Goal: Task Accomplishment & Management: Use online tool/utility

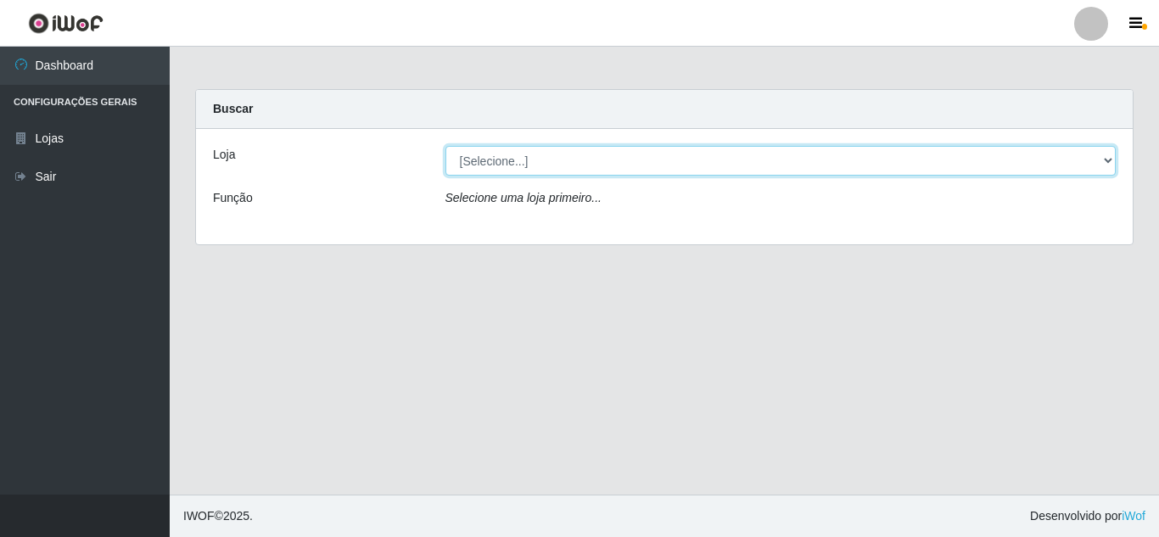
click at [607, 152] on select "[Selecione...] Rede Compras Supermercados - LOJA 5" at bounding box center [780, 161] width 671 height 30
select select "397"
click at [445, 146] on select "[Selecione...] Rede Compras Supermercados - LOJA 5" at bounding box center [780, 161] width 671 height 30
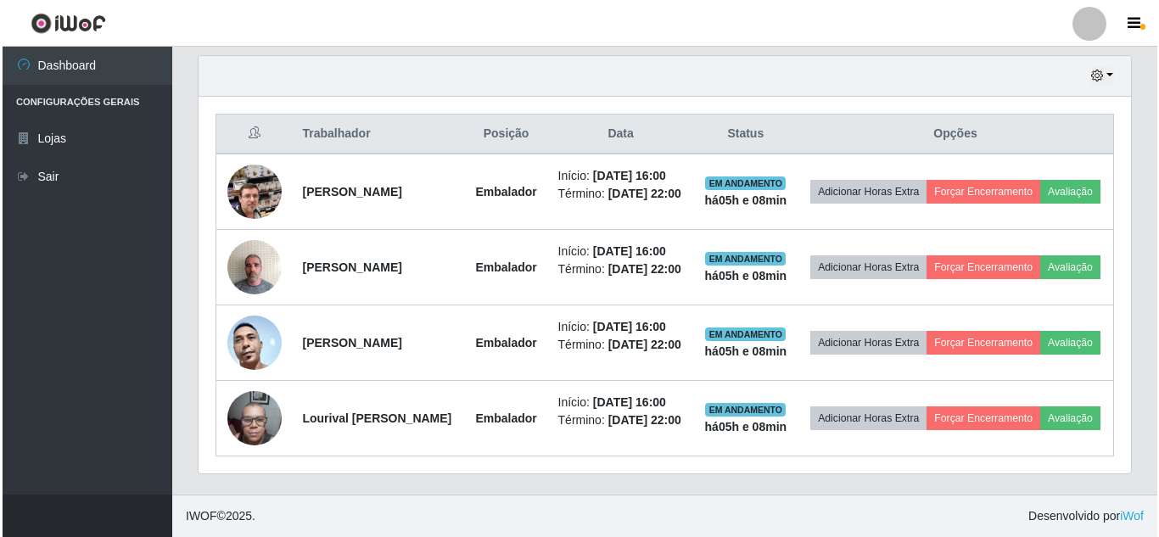
scroll to position [679, 0]
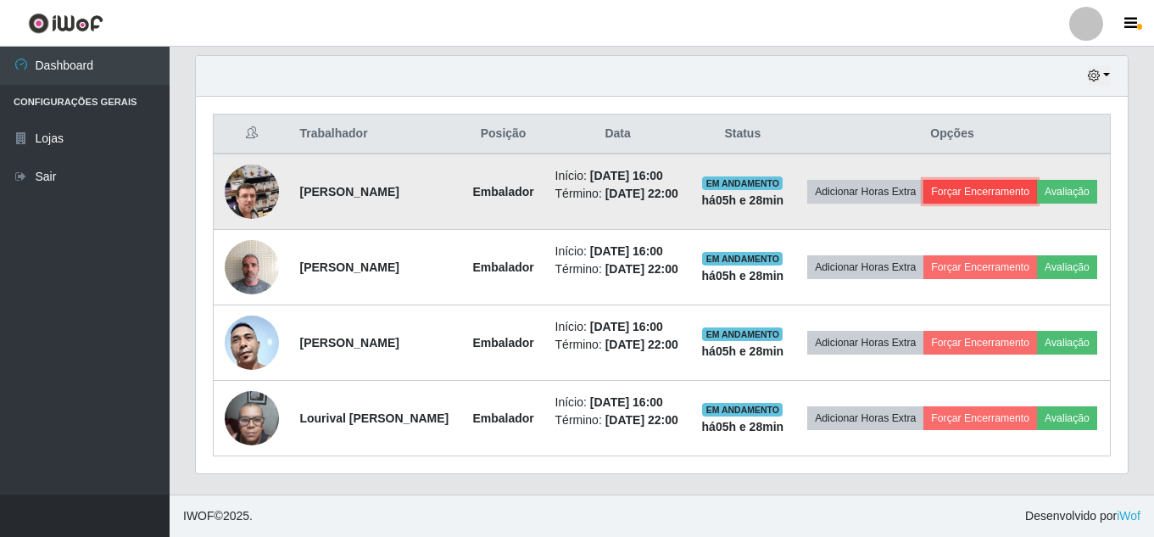
click at [1037, 180] on button "Forçar Encerramento" at bounding box center [981, 192] width 114 height 24
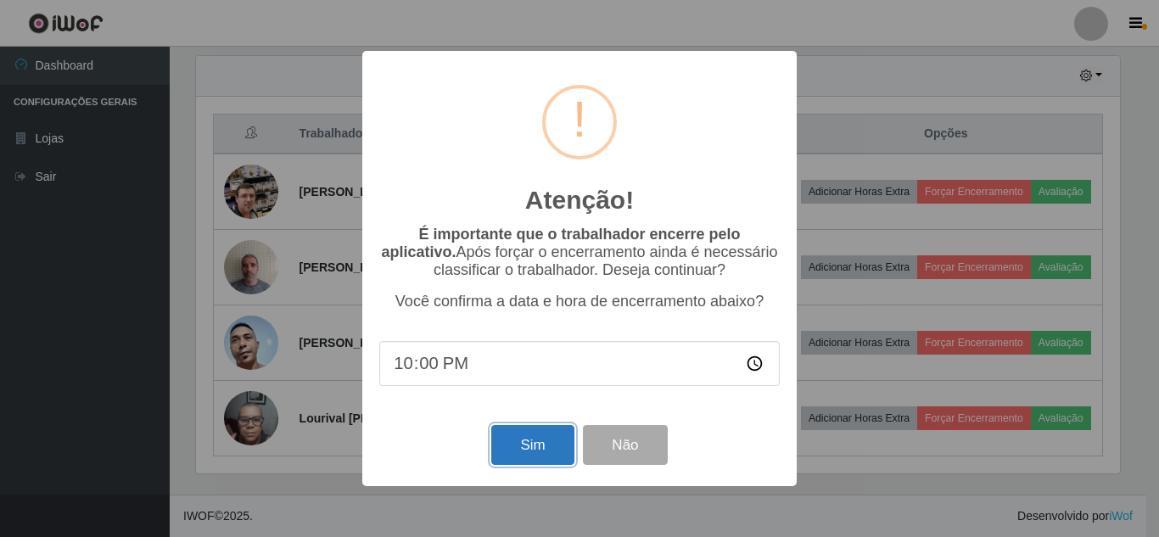
click at [545, 448] on button "Sim" at bounding box center [532, 445] width 82 height 40
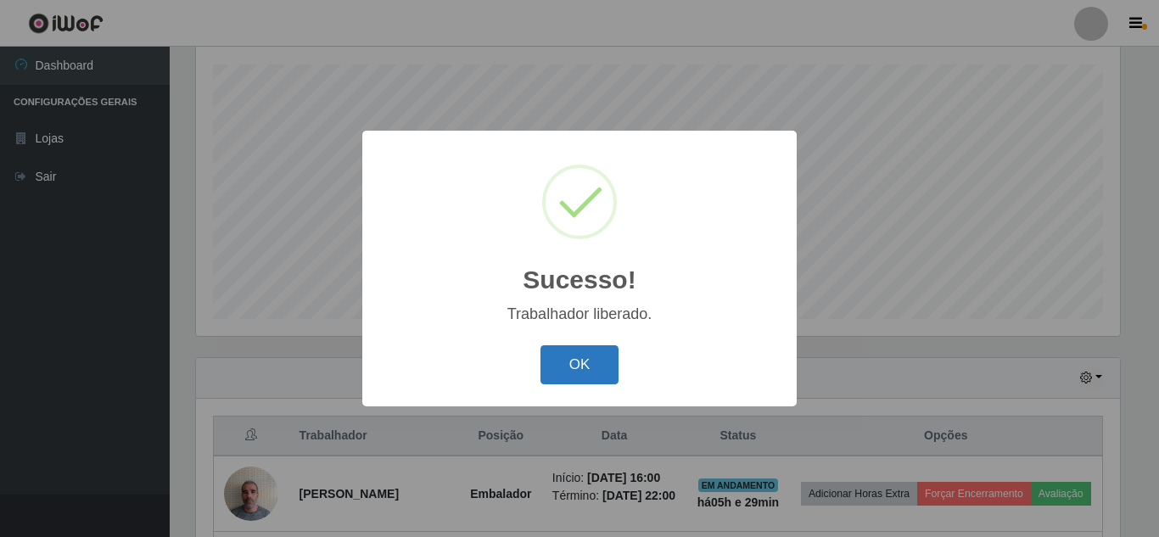
click at [568, 370] on button "OK" at bounding box center [579, 365] width 79 height 40
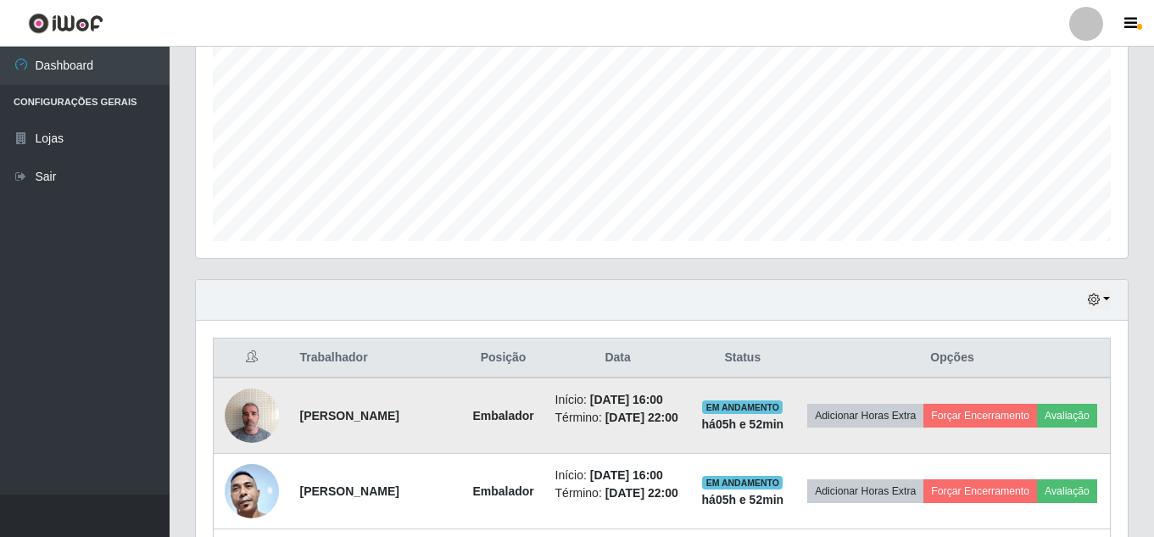
scroll to position [542, 0]
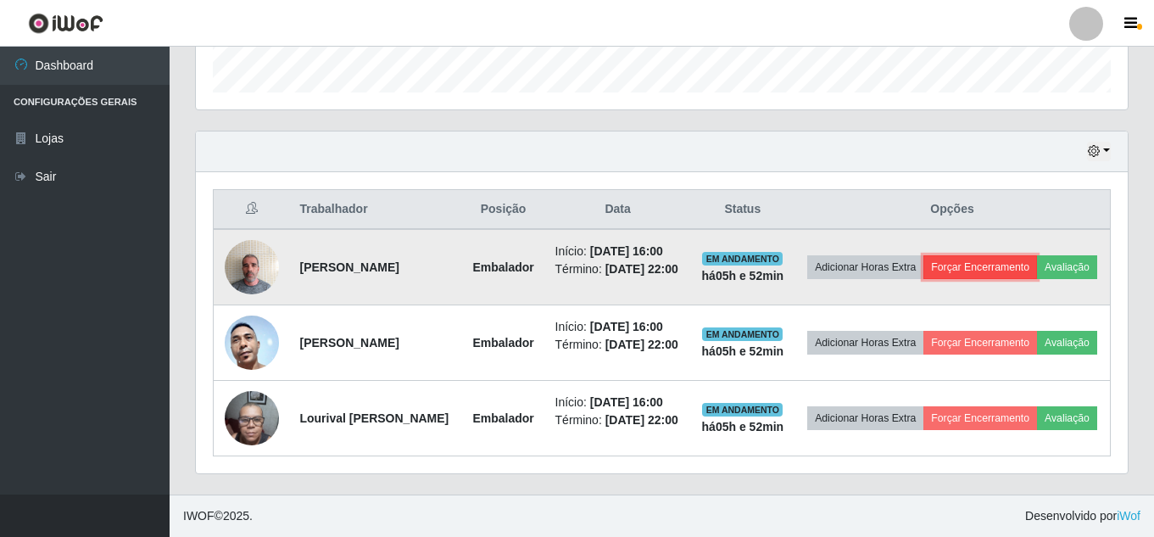
click at [1031, 255] on button "Forçar Encerramento" at bounding box center [981, 267] width 114 height 24
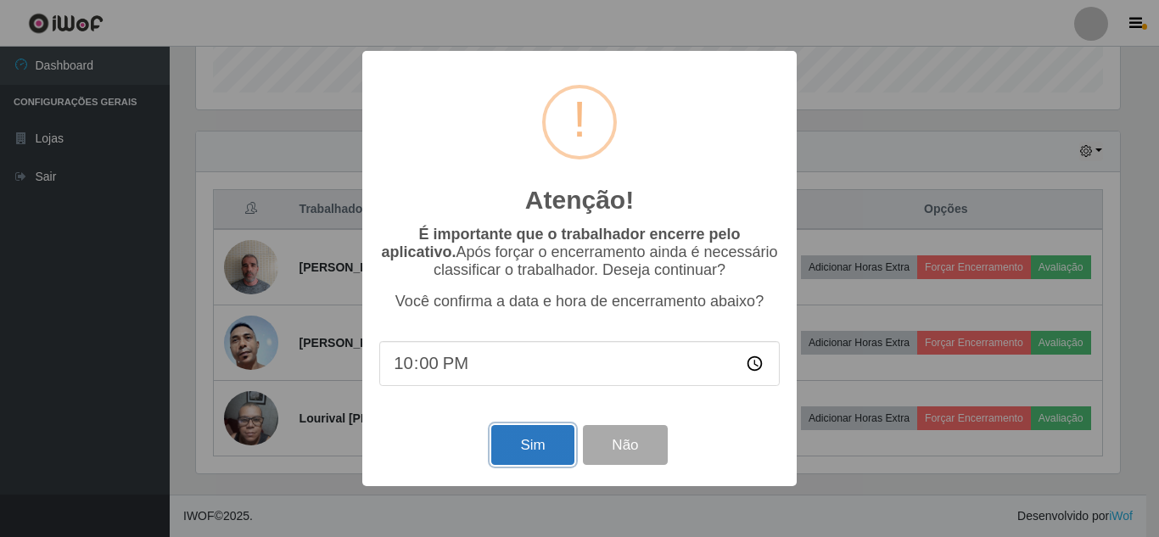
click at [547, 459] on button "Sim" at bounding box center [532, 445] width 82 height 40
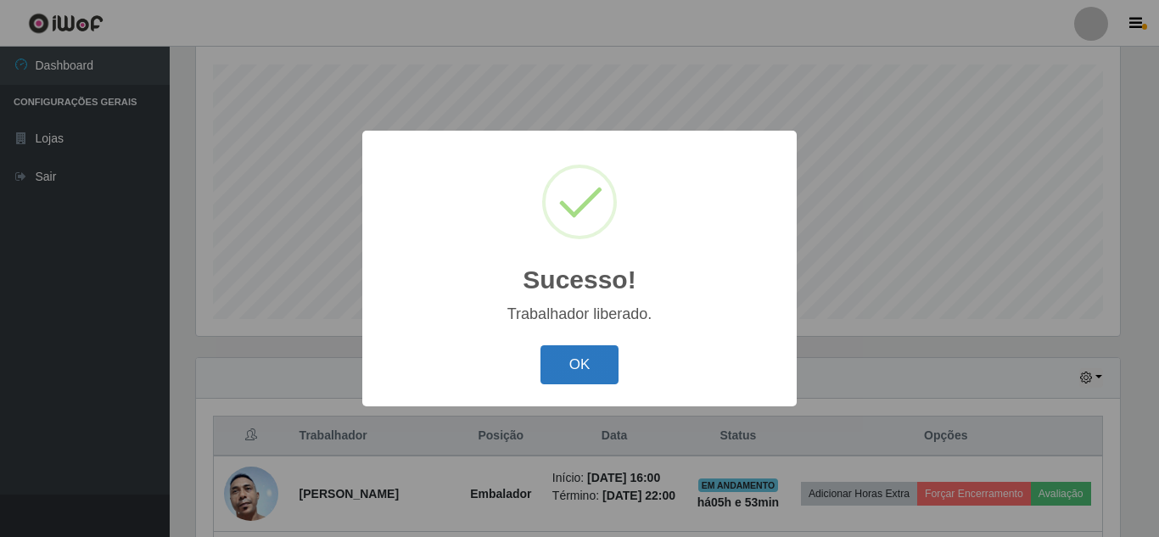
click at [597, 369] on button "OK" at bounding box center [579, 365] width 79 height 40
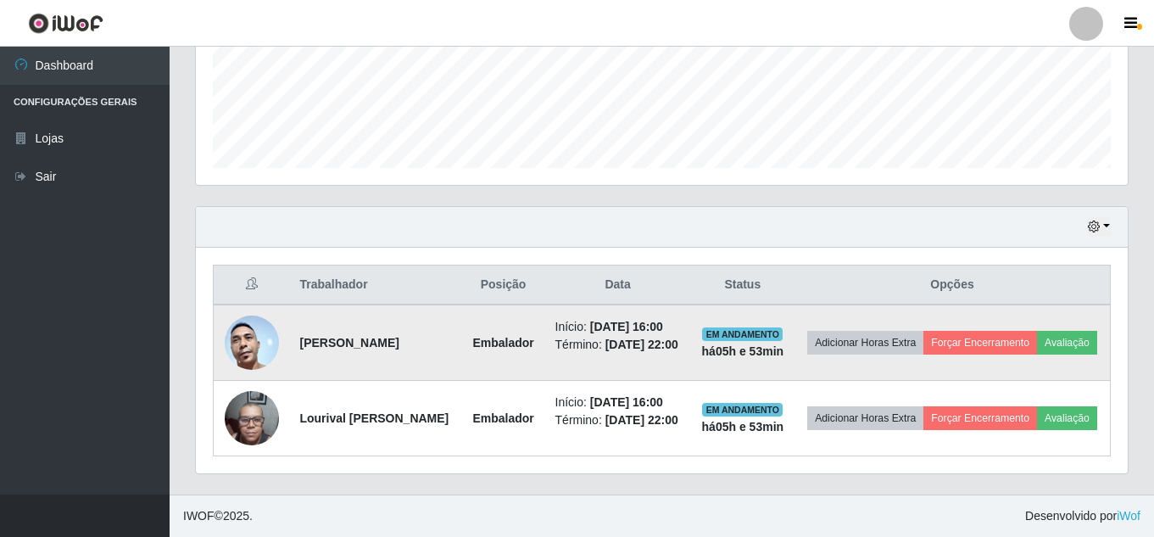
scroll to position [500, 0]
click at [1037, 331] on button "Forçar Encerramento" at bounding box center [981, 343] width 114 height 24
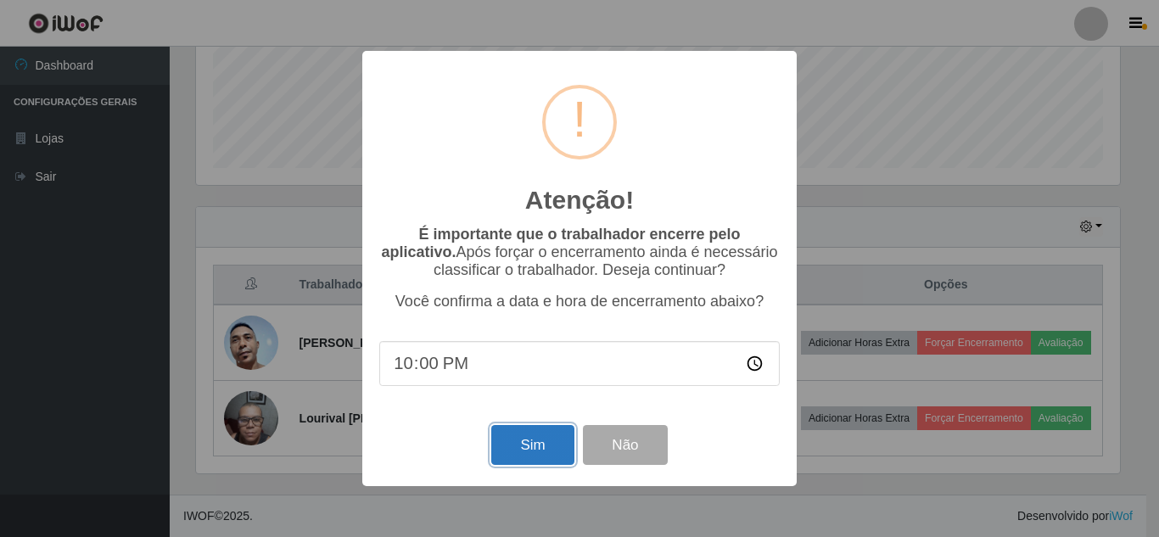
click at [511, 447] on button "Sim" at bounding box center [532, 445] width 82 height 40
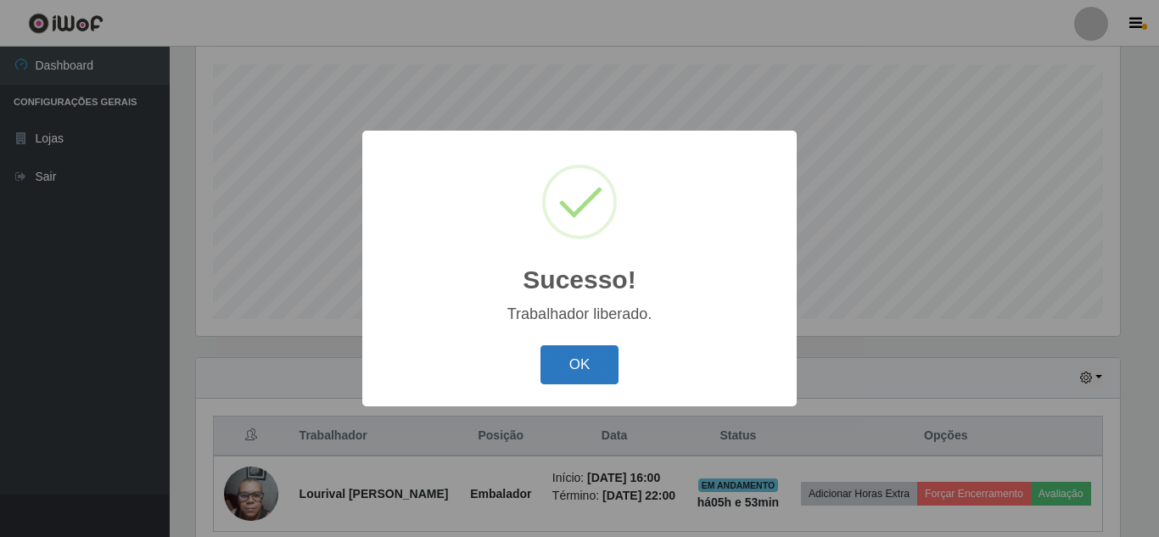
click at [588, 353] on button "OK" at bounding box center [579, 365] width 79 height 40
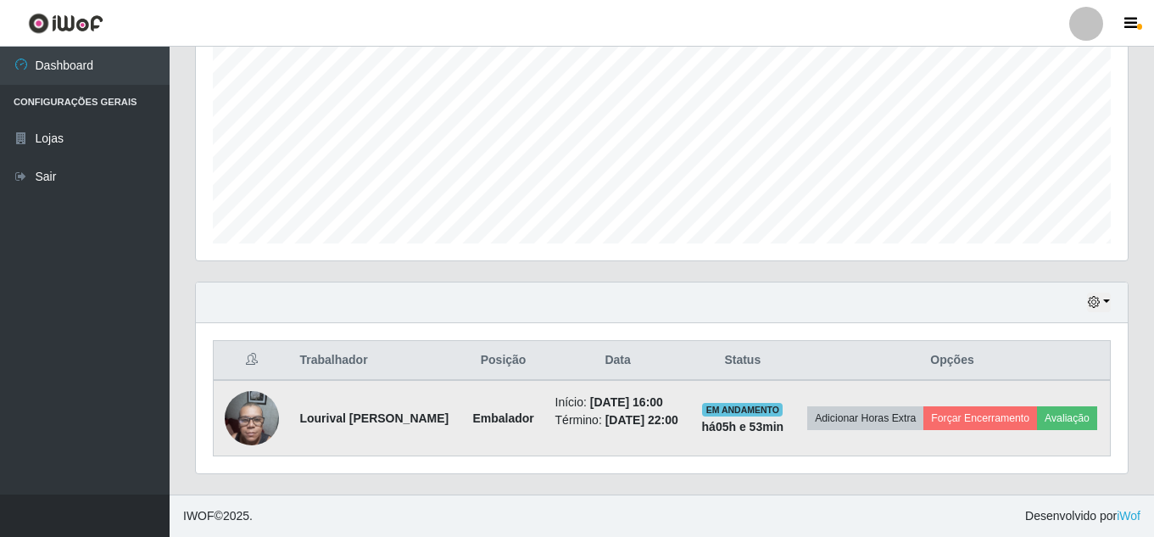
scroll to position [394, 0]
click at [1037, 406] on button "Forçar Encerramento" at bounding box center [981, 418] width 114 height 24
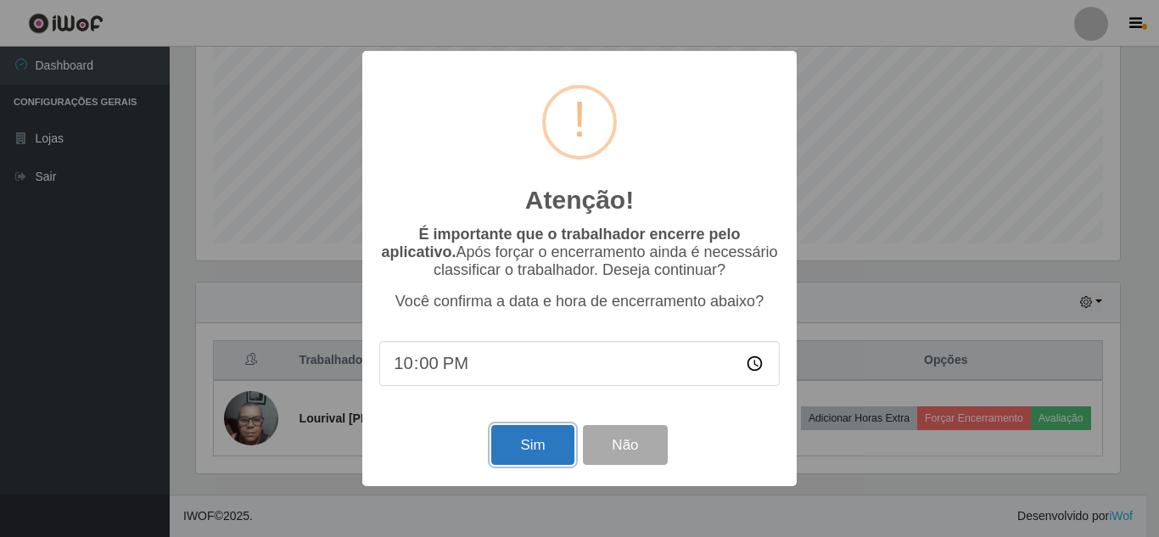
click at [523, 440] on button "Sim" at bounding box center [532, 445] width 82 height 40
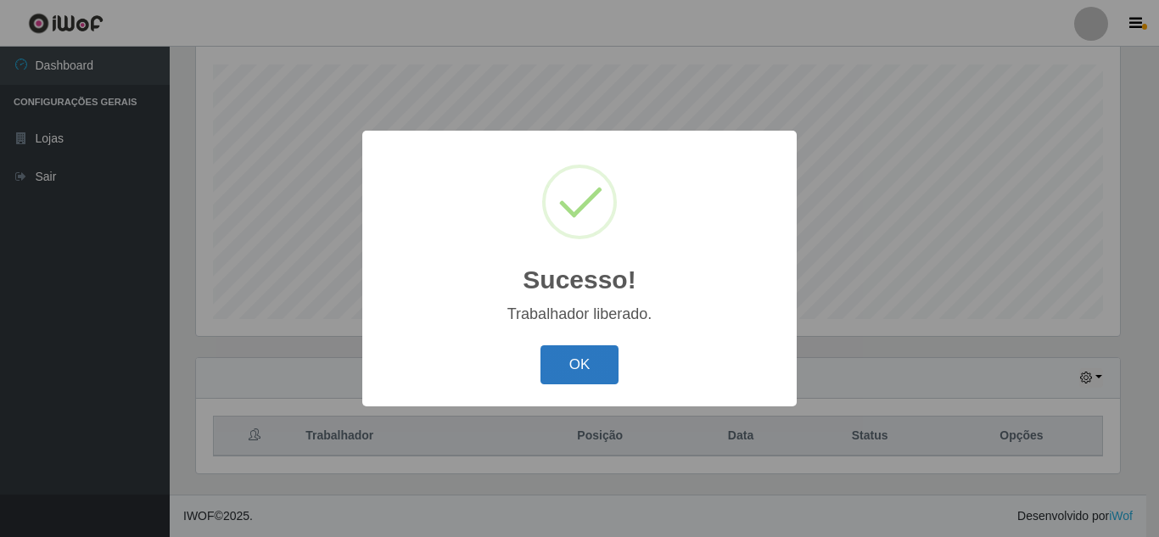
click at [577, 366] on button "OK" at bounding box center [579, 365] width 79 height 40
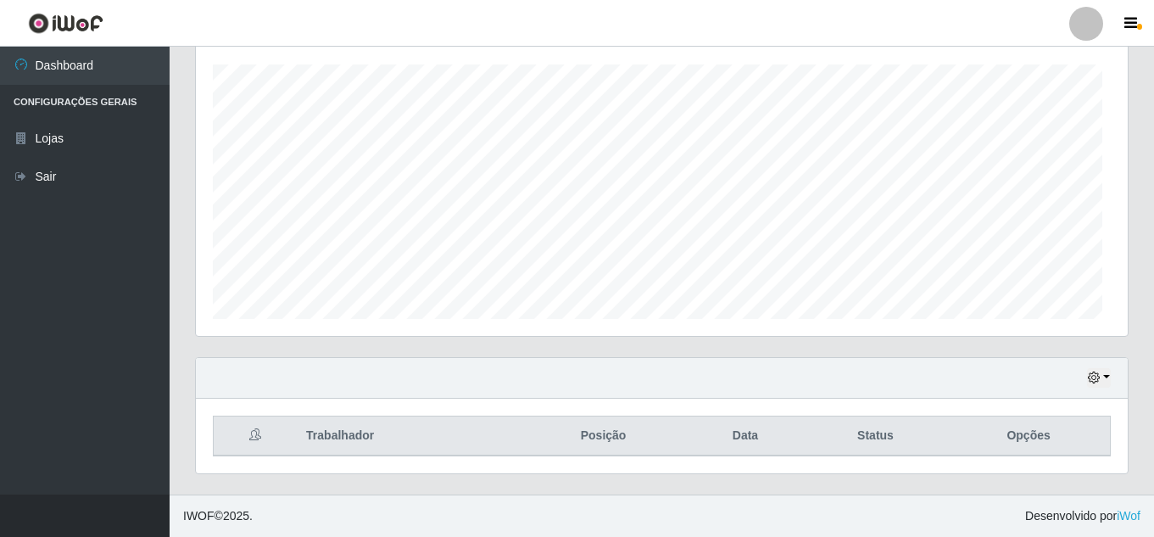
scroll to position [352, 932]
